Goal: Information Seeking & Learning: Find specific fact

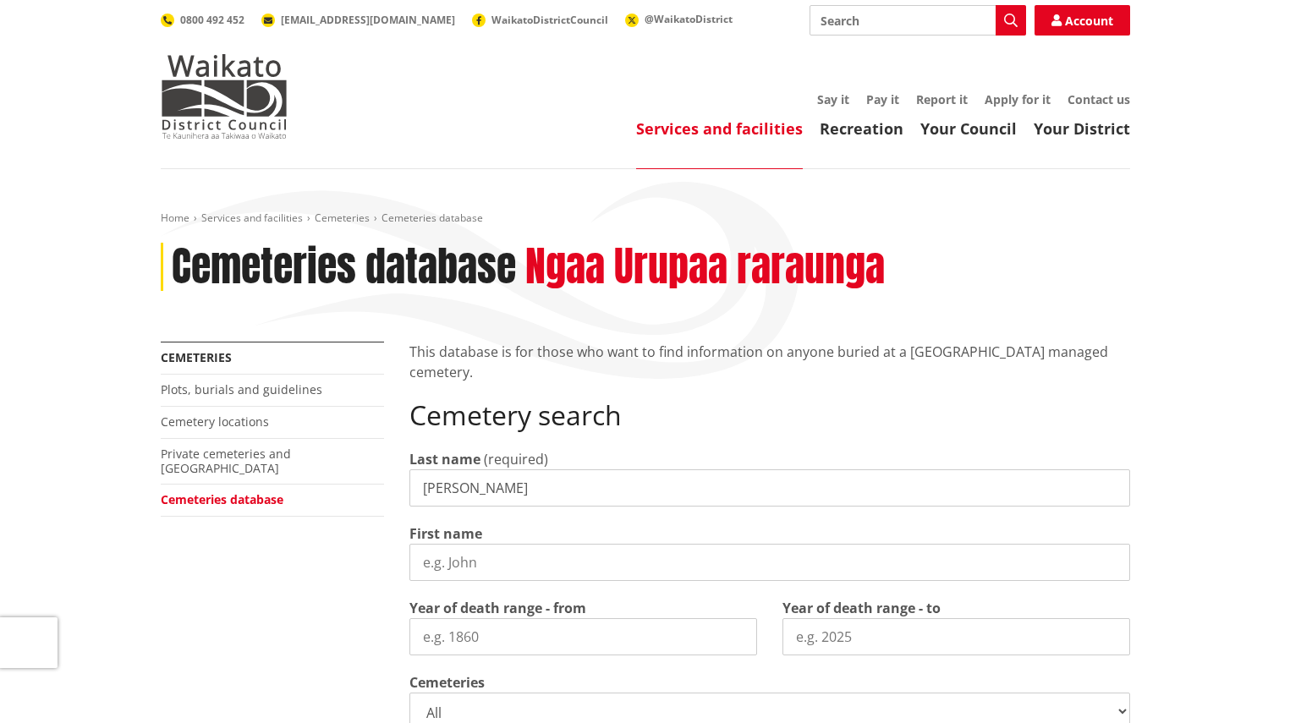
type input "[PERSON_NAME]"
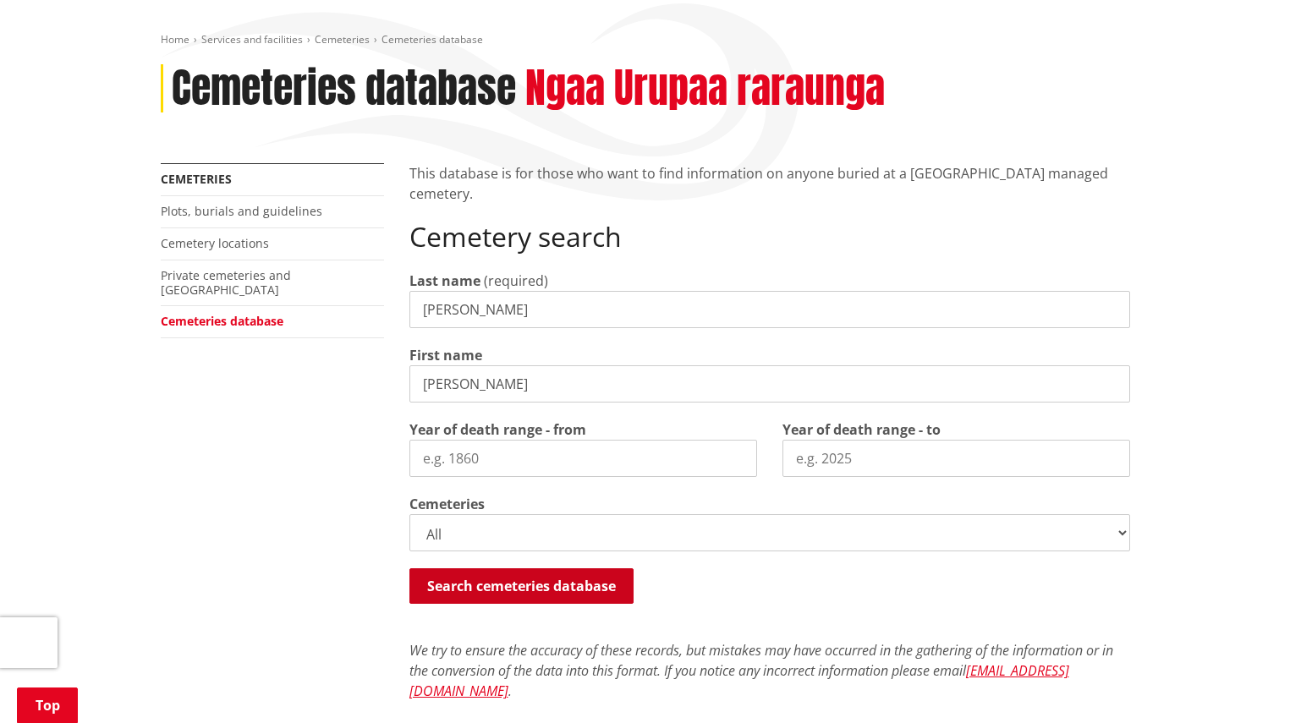
drag, startPoint x: 492, startPoint y: 576, endPoint x: 519, endPoint y: 571, distance: 27.5
click at [492, 576] on button "Search cemeteries database" at bounding box center [522, 587] width 224 height 36
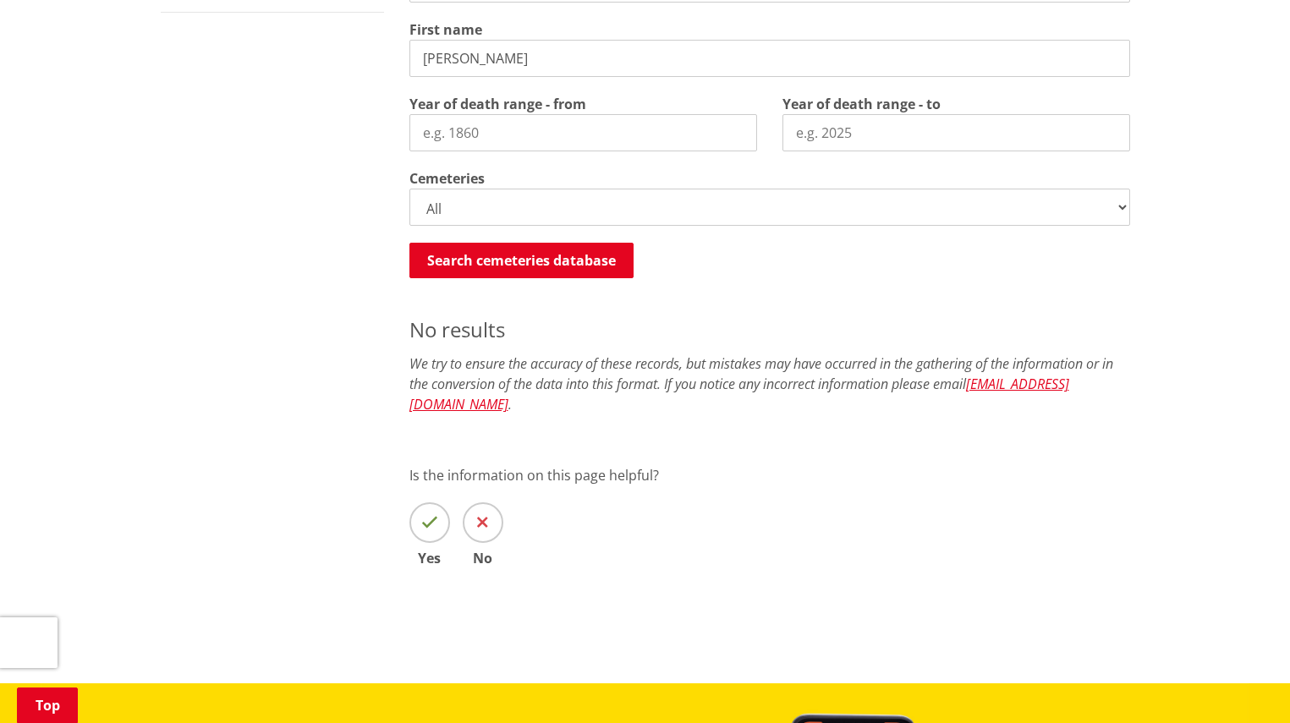
scroll to position [498, 0]
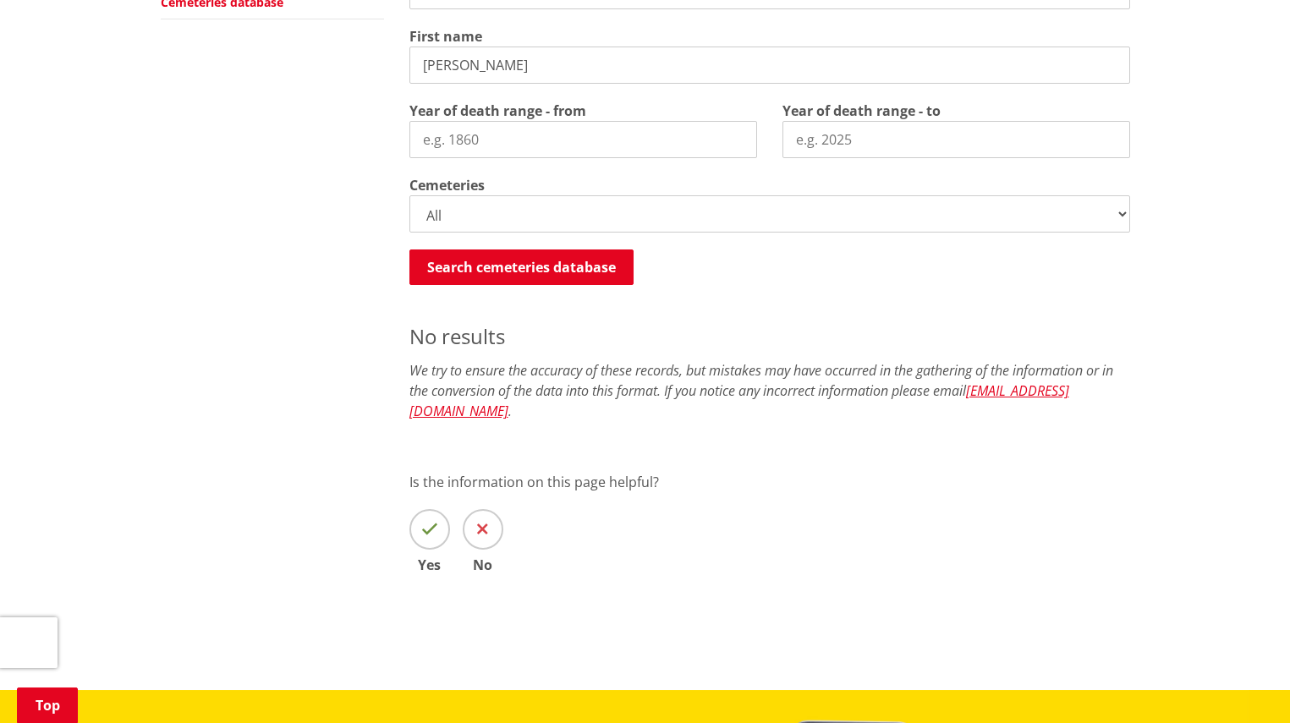
drag, startPoint x: 430, startPoint y: 59, endPoint x: 421, endPoint y: 58, distance: 8.5
click at [421, 58] on input "[PERSON_NAME]" at bounding box center [770, 65] width 721 height 37
click at [519, 63] on input "[PERSON_NAME]" at bounding box center [770, 65] width 721 height 37
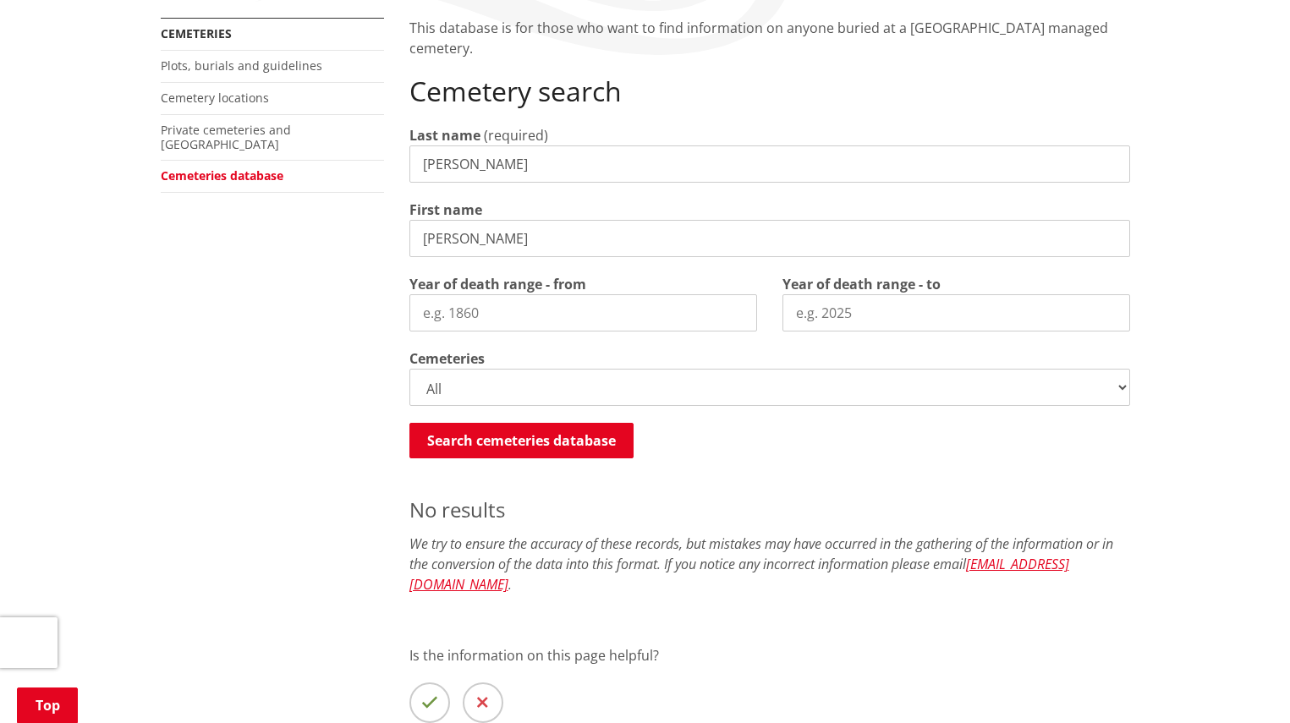
scroll to position [119, 0]
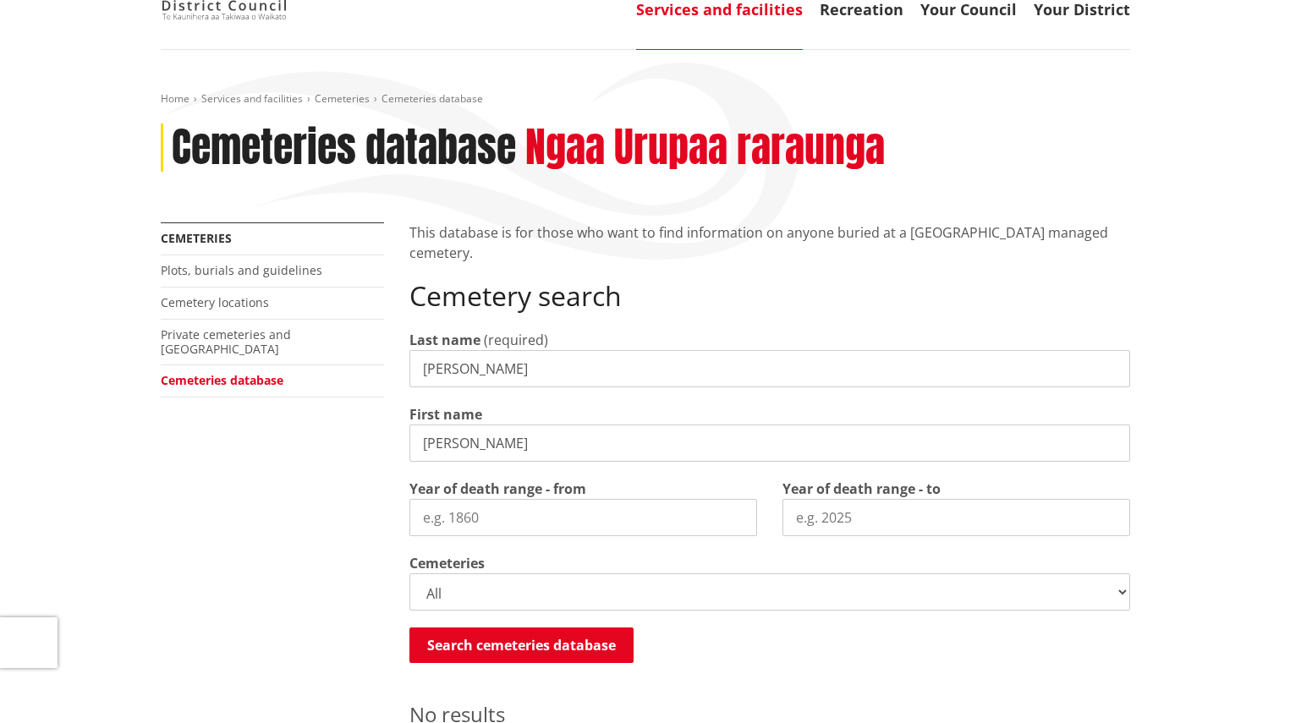
type input "[PERSON_NAME]"
drag, startPoint x: 483, startPoint y: 363, endPoint x: 212, endPoint y: 301, distance: 277.7
click at [232, 332] on div "More from this section Cemeteries Plots, burials and guidelines Cemetery locati…" at bounding box center [645, 612] width 995 height 778
type input "[PERSON_NAME]"
click at [515, 643] on button "Search cemeteries database" at bounding box center [522, 646] width 224 height 36
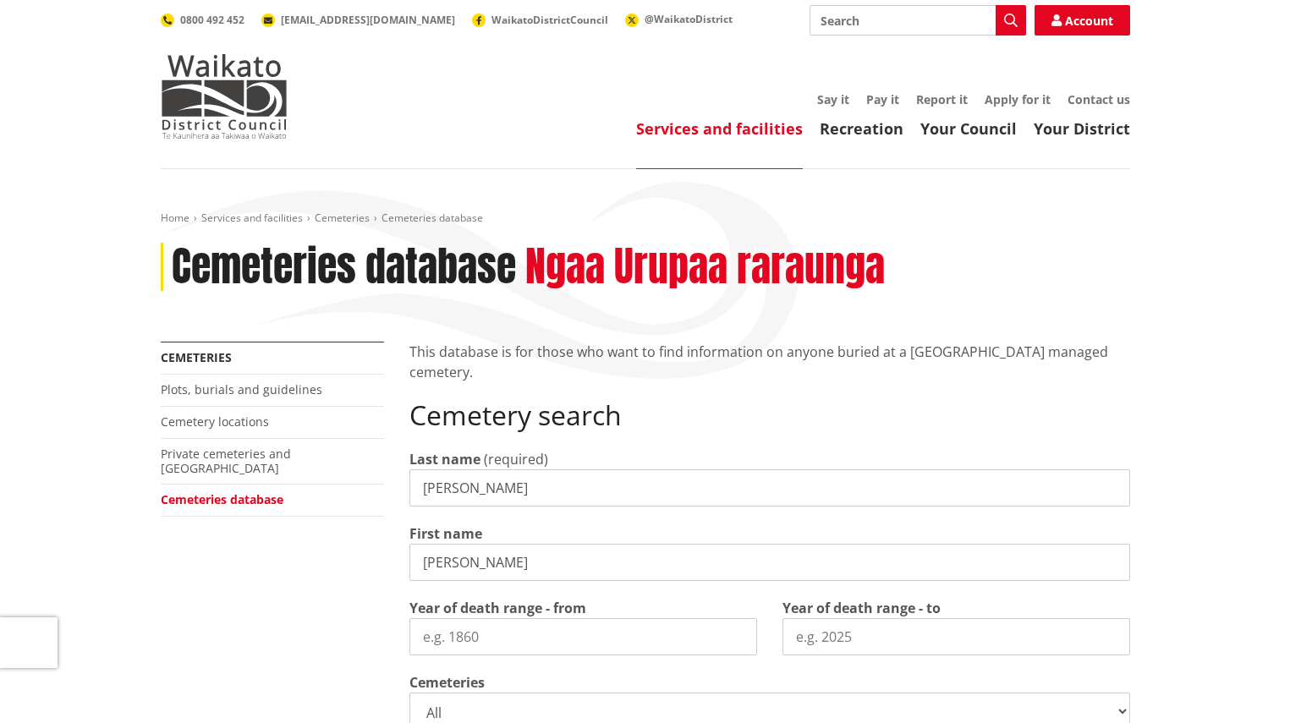
scroll to position [20, 0]
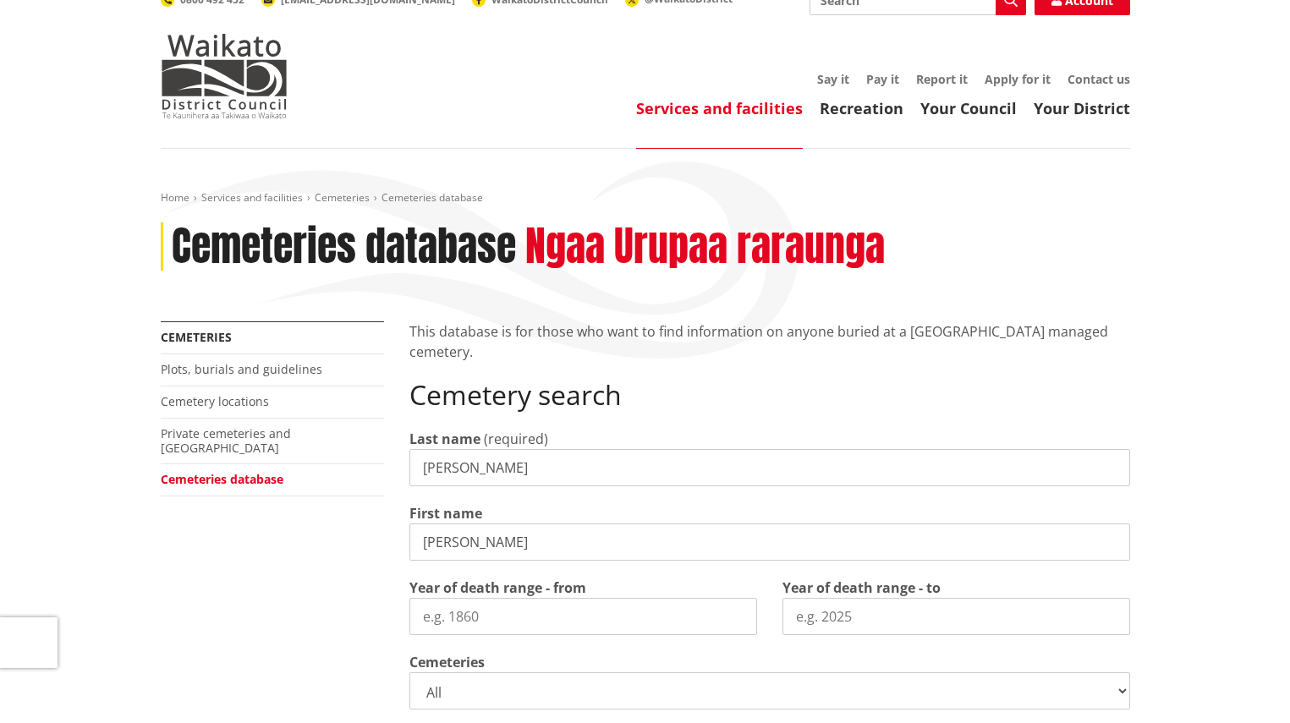
click at [465, 543] on input "[PERSON_NAME]" at bounding box center [770, 542] width 721 height 37
drag, startPoint x: 472, startPoint y: 542, endPoint x: 149, endPoint y: 481, distance: 328.9
click at [146, 480] on div "Home Services and facilities Cemeteries Cemeteries database Cemeteries database…" at bounding box center [645, 658] width 1290 height 1019
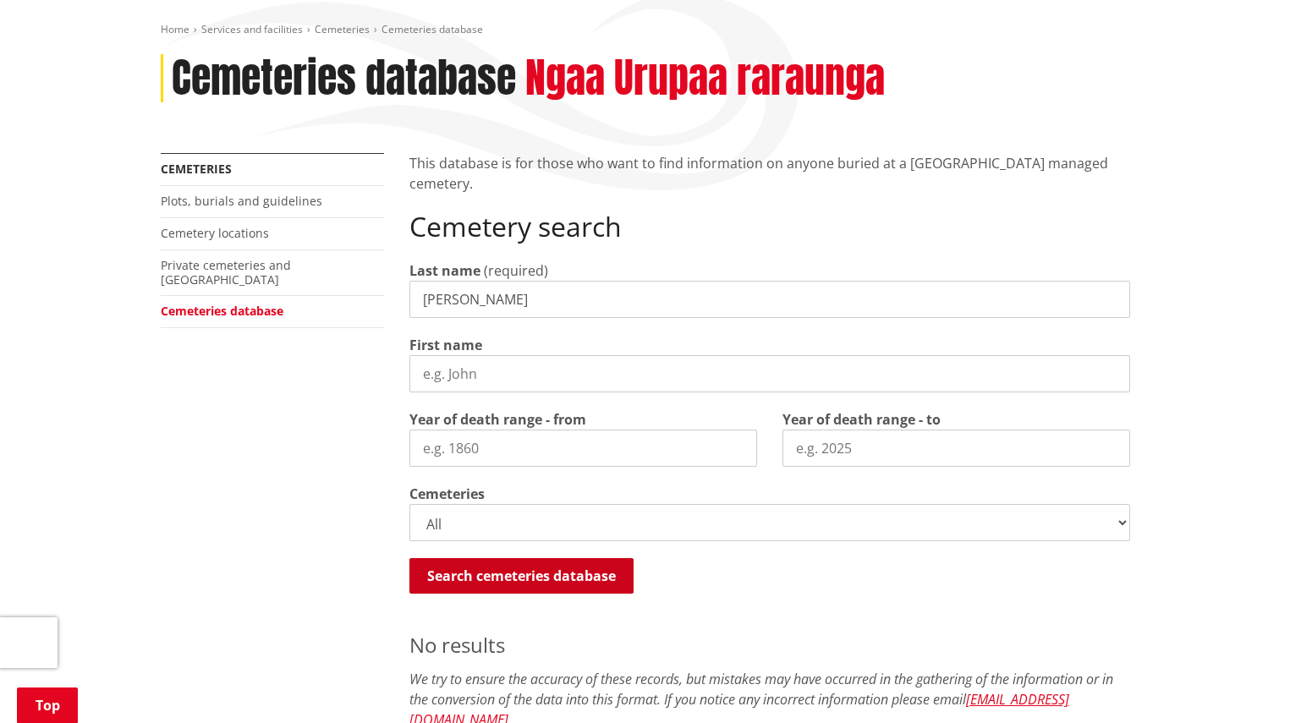
click at [581, 575] on button "Search cemeteries database" at bounding box center [522, 576] width 224 height 36
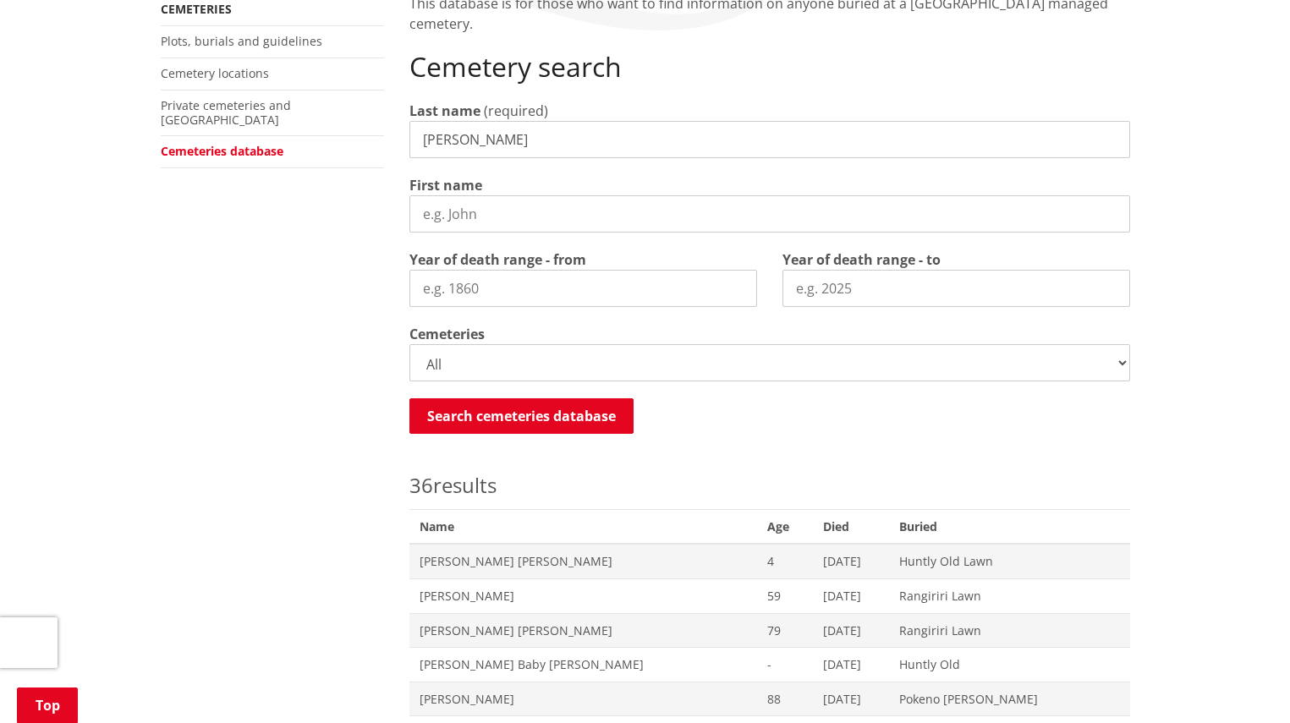
scroll to position [323, 0]
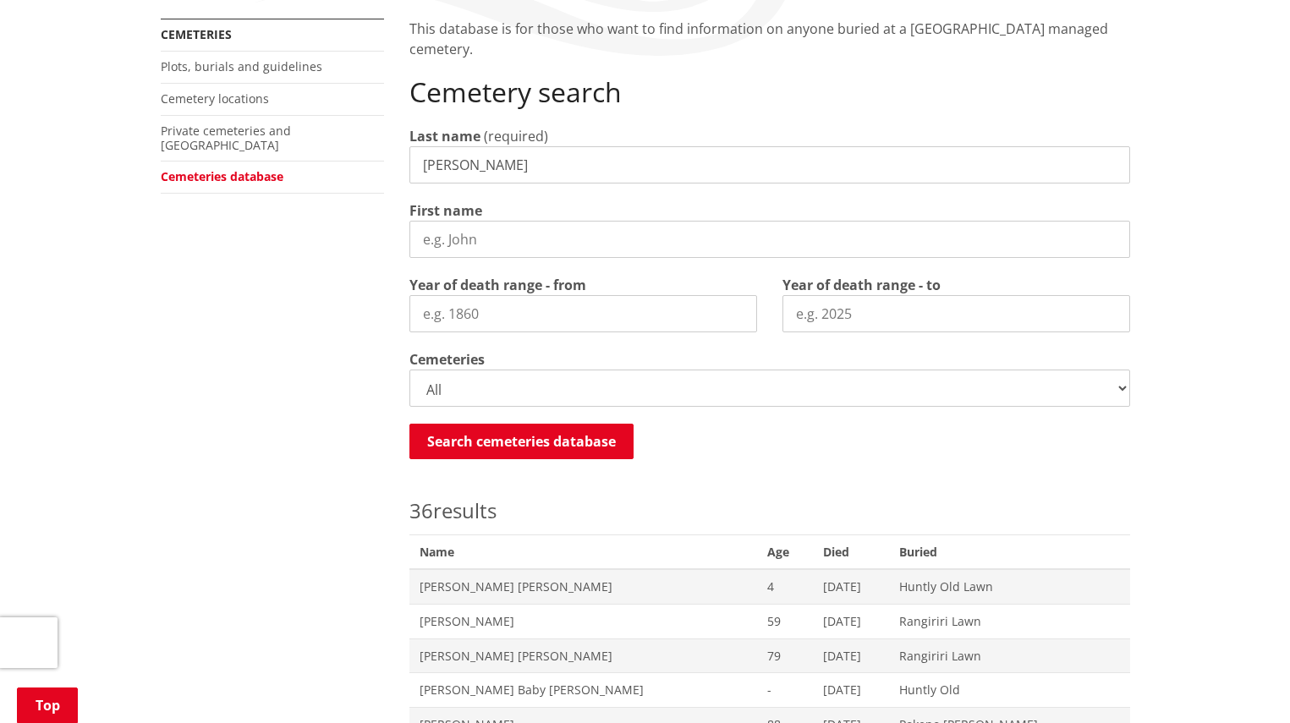
drag, startPoint x: 517, startPoint y: 163, endPoint x: 254, endPoint y: 135, distance: 264.6
click at [475, 441] on button "Search cemeteries database" at bounding box center [522, 442] width 224 height 36
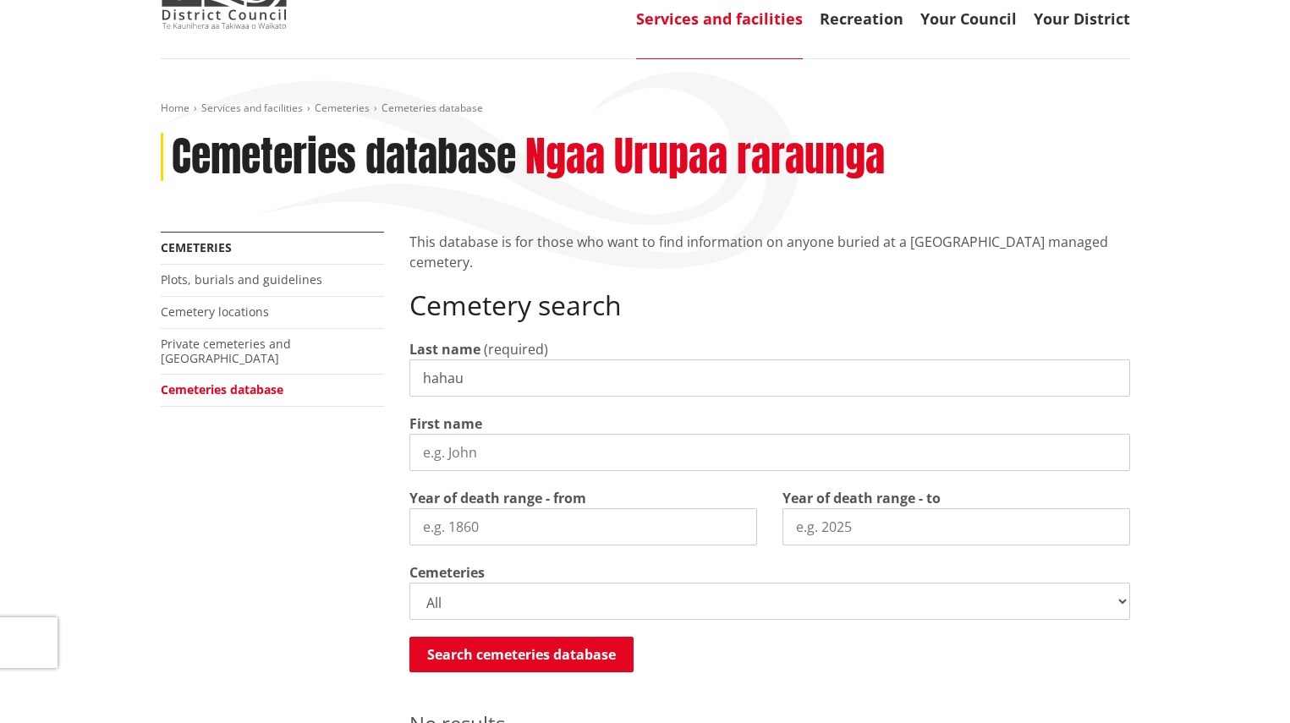
scroll to position [169, 0]
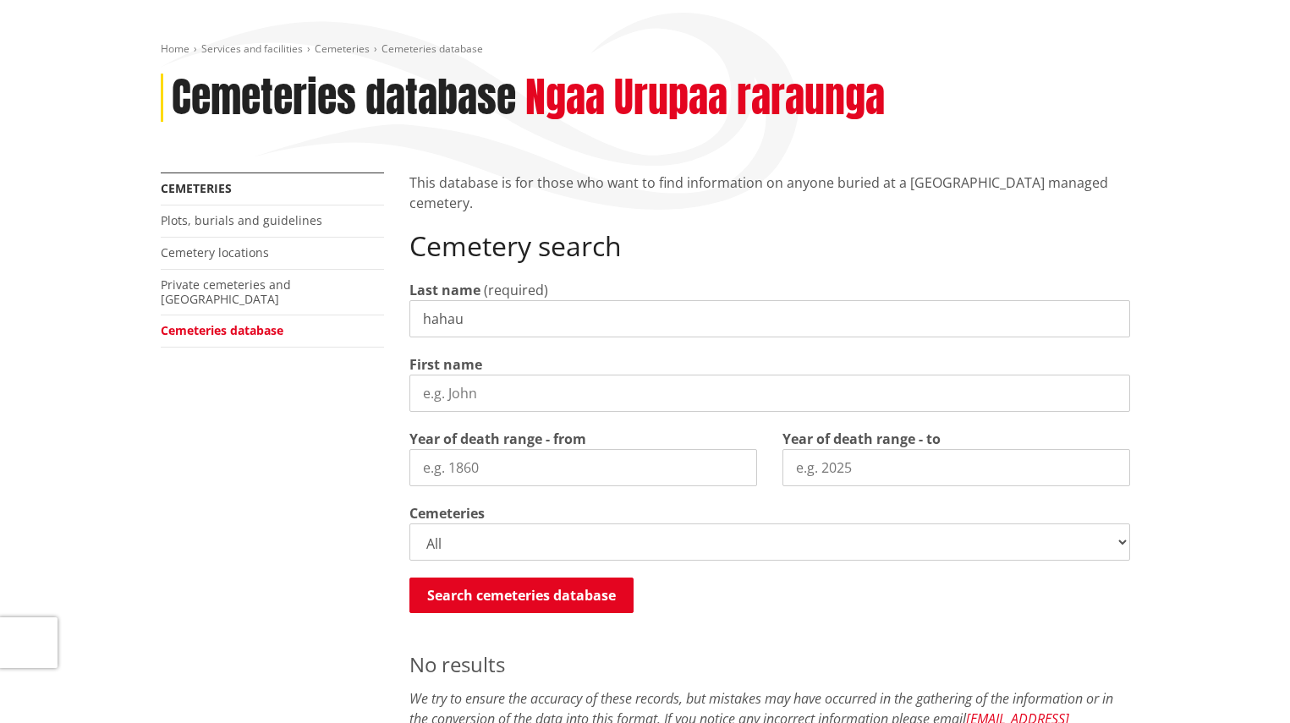
drag, startPoint x: 496, startPoint y: 315, endPoint x: 256, endPoint y: 296, distance: 241.0
click at [256, 296] on div "More from this section Cemeteries Plots, burials and guidelines Cemetery locati…" at bounding box center [645, 562] width 995 height 778
type input "[PERSON_NAME]"
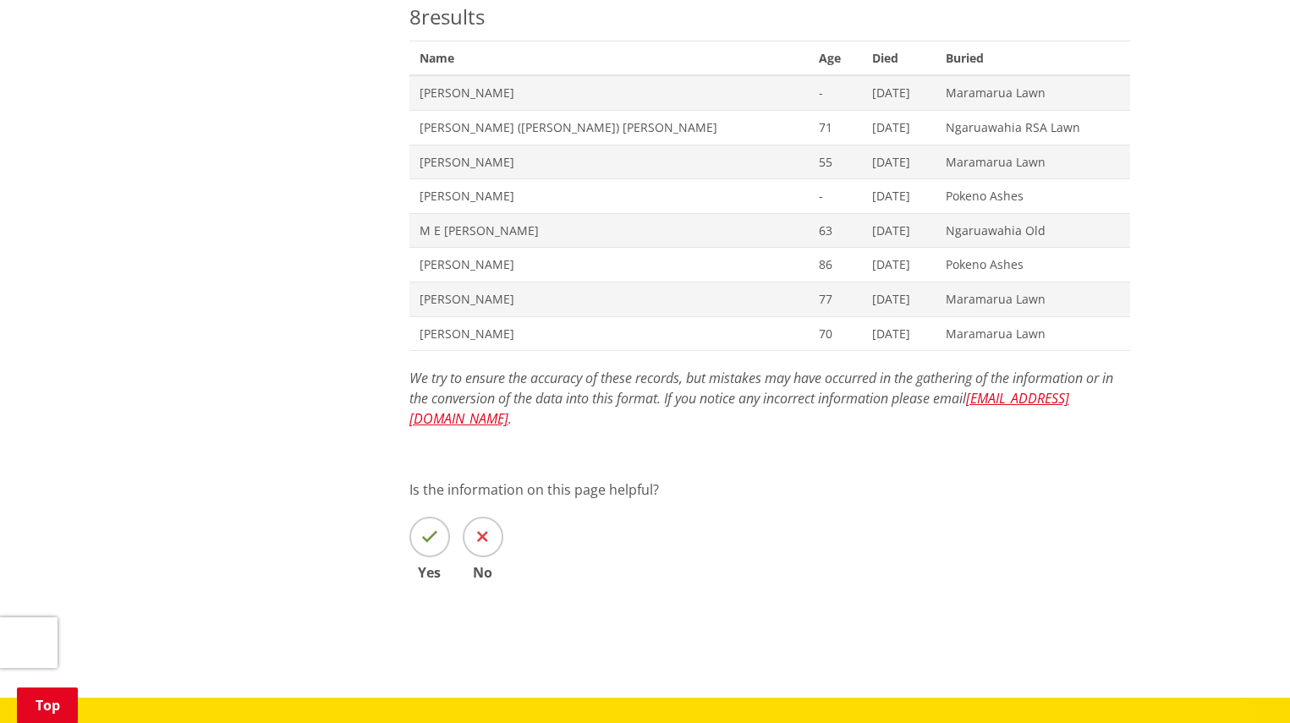
scroll to position [437, 0]
